Goal: Task Accomplishment & Management: Use online tool/utility

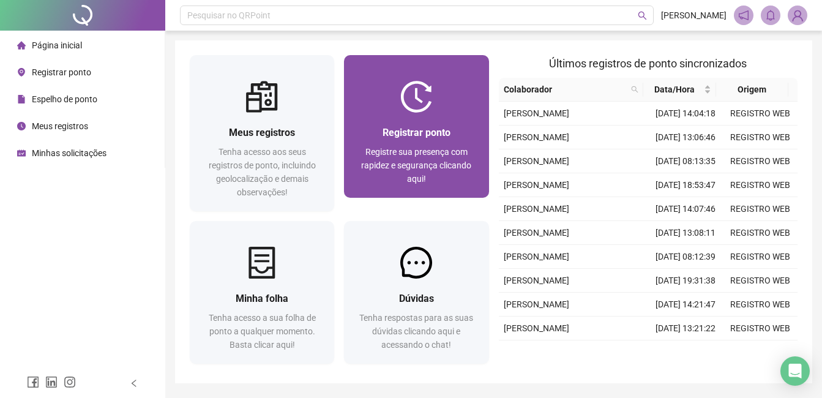
click at [395, 151] on span "Registre sua presença com rapidez e segurança clicando aqui!" at bounding box center [416, 165] width 110 height 37
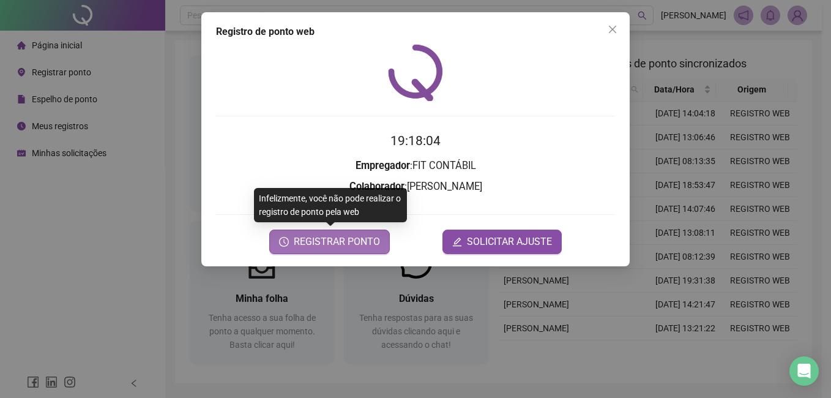
click at [345, 241] on span "REGISTRAR PONTO" at bounding box center [337, 241] width 86 height 15
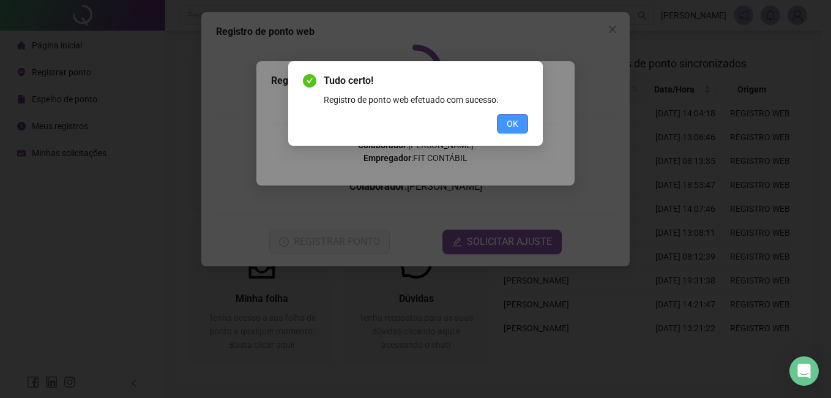
click at [512, 121] on span "OK" at bounding box center [513, 123] width 12 height 13
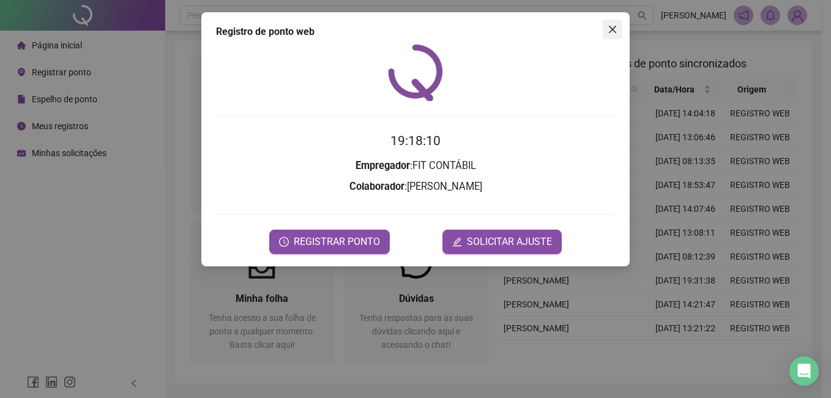
click at [618, 28] on span "Close" at bounding box center [613, 29] width 20 height 10
